Goal: Transaction & Acquisition: Purchase product/service

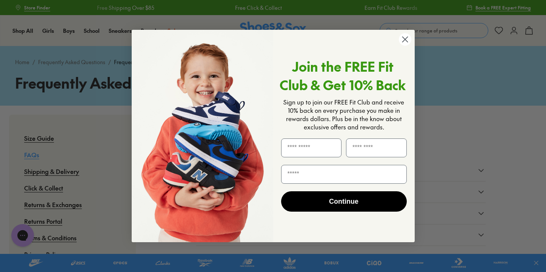
click at [406, 43] on circle "Close dialog" at bounding box center [404, 39] width 12 height 12
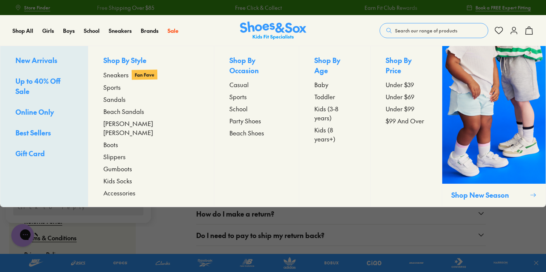
click at [132, 188] on span "Accessories" at bounding box center [119, 192] width 32 height 9
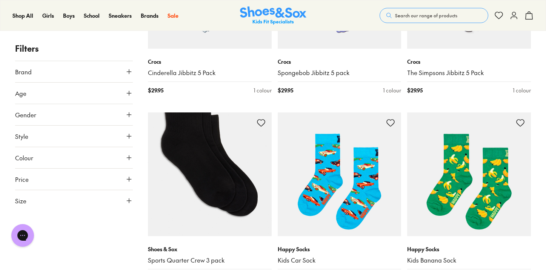
scroll to position [696, 0]
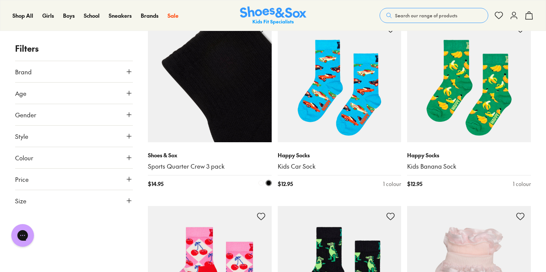
click at [216, 103] on img at bounding box center [210, 80] width 124 height 124
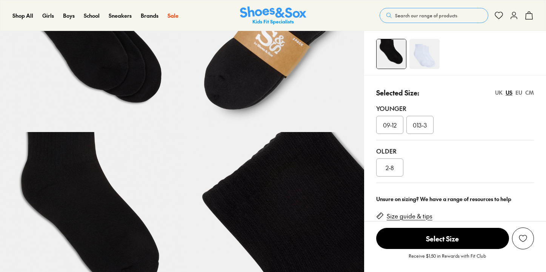
select select "*"
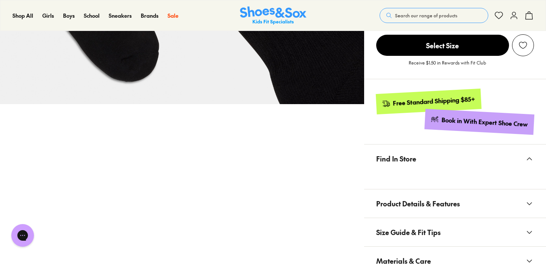
scroll to position [356, 0]
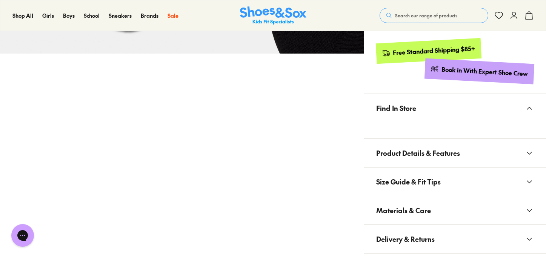
click at [464, 152] on button "Product Details & Features" at bounding box center [455, 153] width 182 height 28
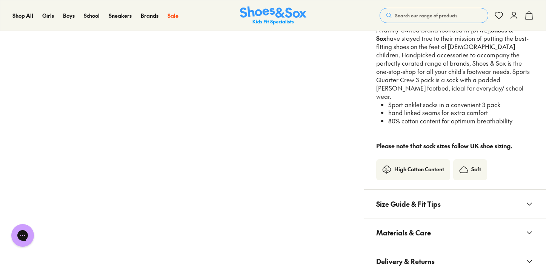
scroll to position [541, 0]
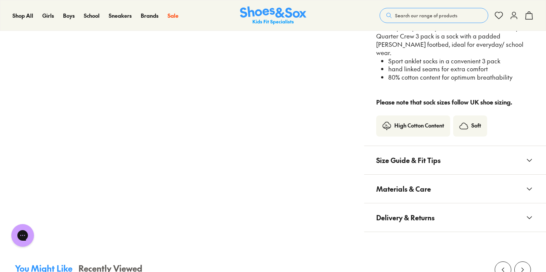
click at [481, 175] on button "Materials & Care" at bounding box center [455, 189] width 182 height 28
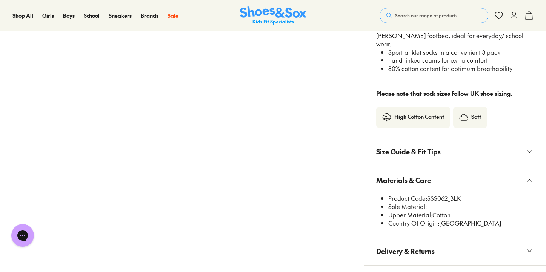
scroll to position [157, 0]
